Goal: Transaction & Acquisition: Purchase product/service

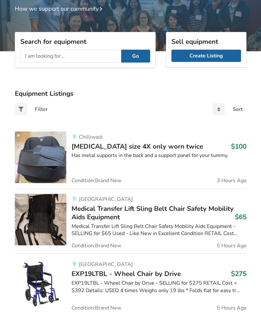
click at [36, 51] on input "text" at bounding box center [70, 56] width 101 height 13
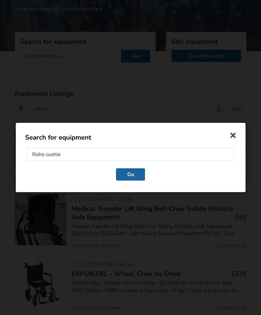
type input "Roho cushion"
click at [130, 175] on button "Go" at bounding box center [130, 174] width 29 height 12
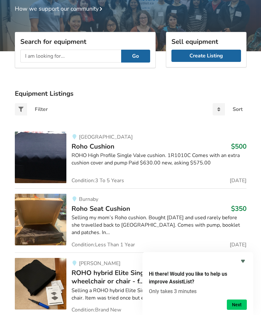
click at [104, 153] on div "ROHO High Profile Single Valve cushion. 1R1010C Comes with an extra cushion cov…" at bounding box center [159, 159] width 175 height 15
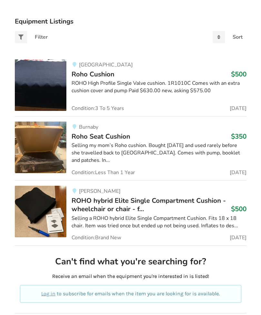
scroll to position [138, 0]
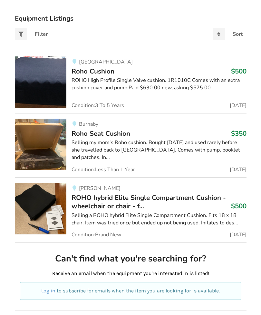
click at [107, 132] on span "Roho Seat Cushion" at bounding box center [101, 133] width 59 height 9
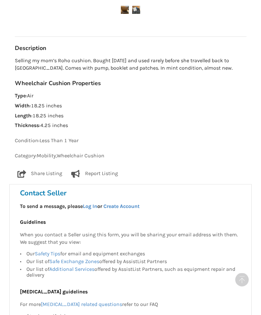
scroll to position [335, 0]
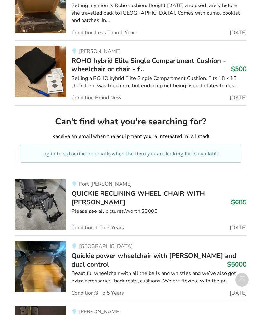
scroll to position [272, 0]
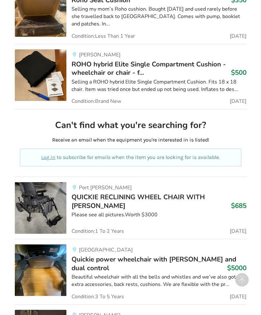
click at [34, 76] on img at bounding box center [41, 75] width 52 height 52
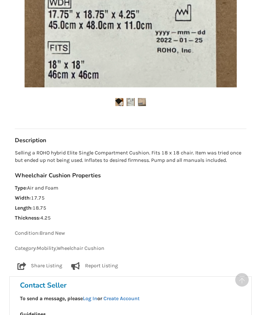
scroll to position [282, 0]
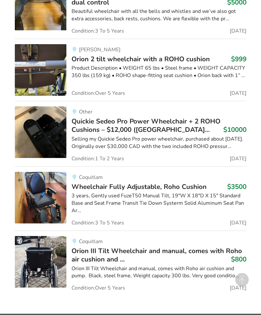
scroll to position [535, 0]
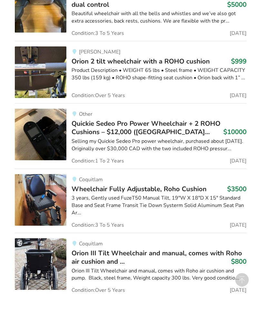
click at [144, 123] on span "Quickie Sedeo Pro Power Wheelchair + 2 ROHO Cushions – $12,000 ([GEOGRAPHIC_DAT…" at bounding box center [146, 127] width 149 height 17
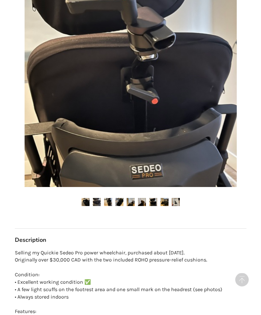
scroll to position [194, 0]
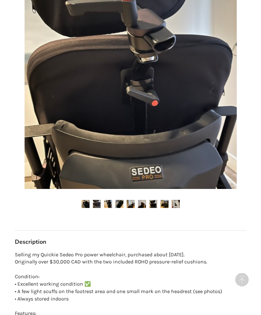
click at [104, 200] on link at bounding box center [108, 204] width 8 height 8
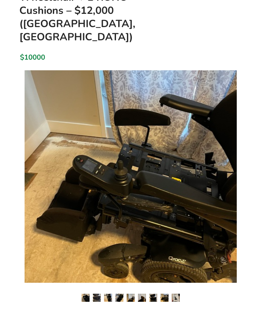
scroll to position [93, 0]
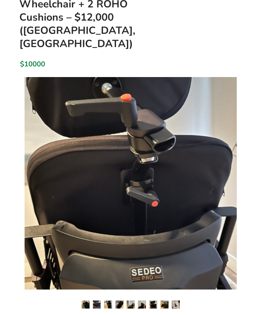
click at [200, 219] on img at bounding box center [131, 183] width 212 height 212
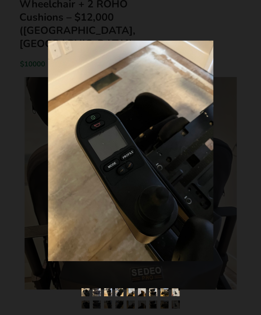
click at [201, 217] on img at bounding box center [130, 151] width 165 height 221
click at [205, 218] on img at bounding box center [130, 151] width 165 height 221
click at [200, 218] on img at bounding box center [130, 151] width 165 height 221
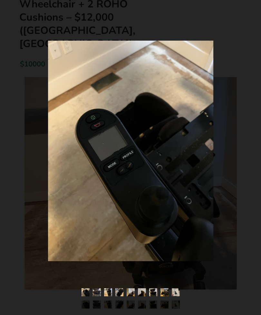
click at [200, 208] on img at bounding box center [130, 151] width 165 height 221
click at [197, 203] on img at bounding box center [130, 151] width 165 height 221
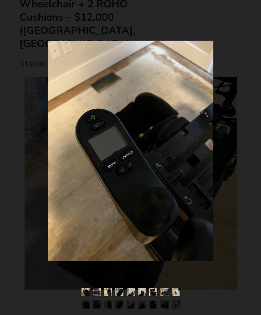
click at [120, 294] on img at bounding box center [119, 292] width 8 height 8
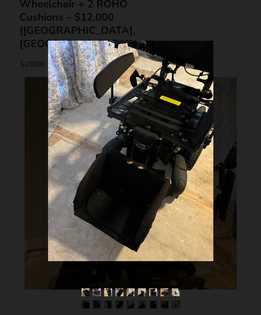
click at [133, 291] on img at bounding box center [130, 292] width 8 height 8
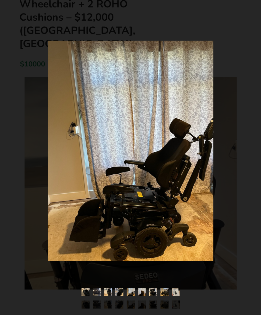
click at [138, 296] on img at bounding box center [142, 292] width 8 height 8
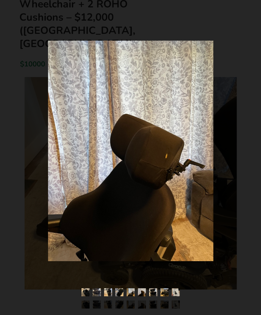
click at [143, 293] on img at bounding box center [142, 292] width 8 height 8
click at [144, 292] on img at bounding box center [142, 292] width 8 height 8
click at [152, 291] on img at bounding box center [153, 292] width 8 height 8
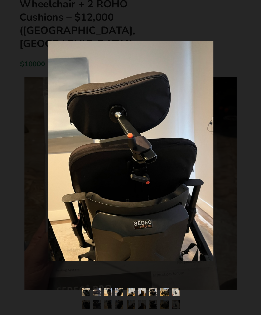
click at [167, 292] on img at bounding box center [164, 292] width 8 height 8
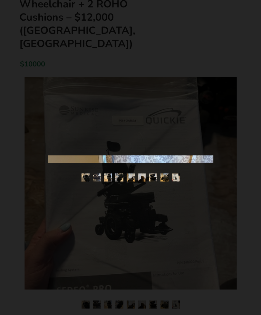
click at [175, 292] on div at bounding box center [130, 157] width 261 height 315
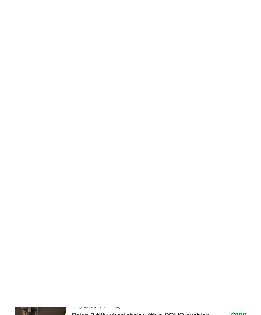
scroll to position [282, 0]
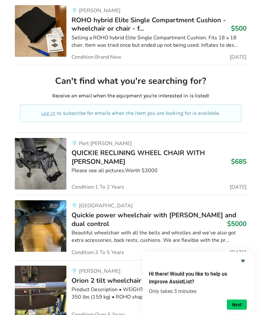
scroll to position [314, 0]
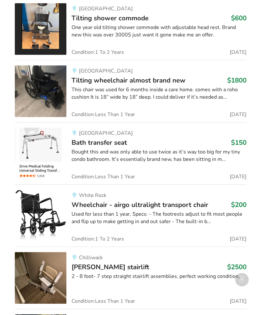
scroll to position [1345, 0]
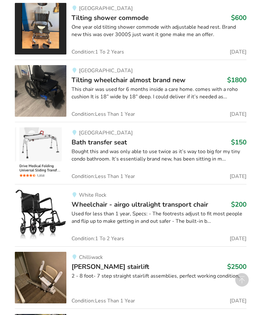
click at [102, 75] on span "Tilting wheelchair almost brand new" at bounding box center [129, 79] width 114 height 9
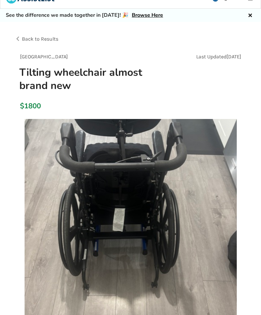
scroll to position [12, 0]
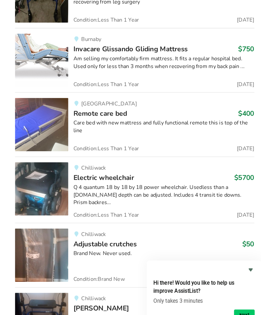
scroll to position [1945, 0]
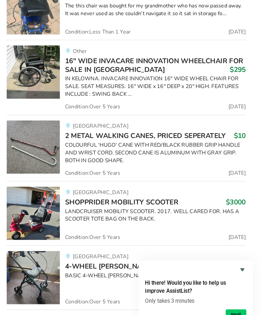
scroll to position [27817, 0]
